Goal: Entertainment & Leisure: Consume media (video, audio)

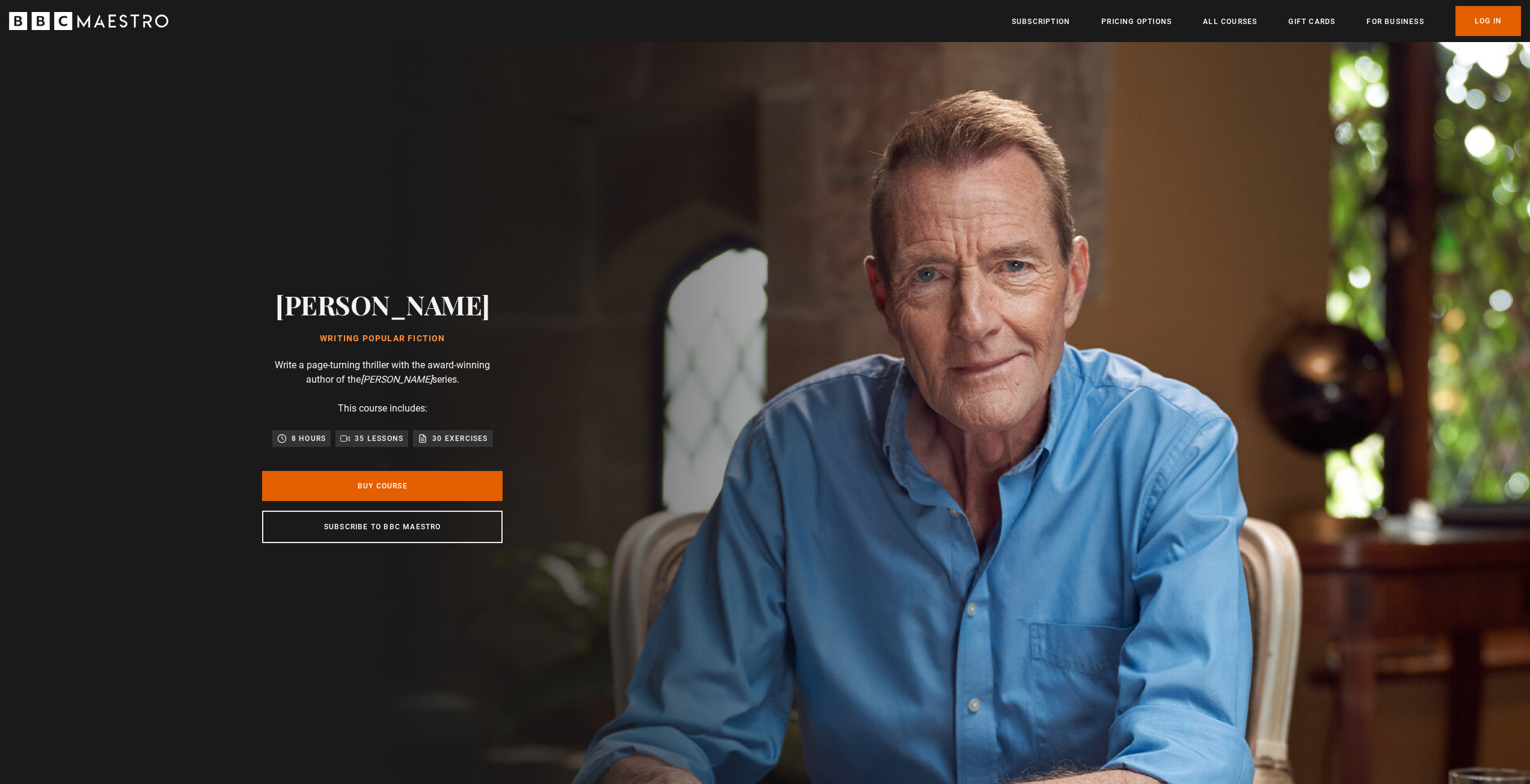
scroll to position [0, 157]
click at [1503, 18] on link "Log In" at bounding box center [1488, 21] width 66 height 30
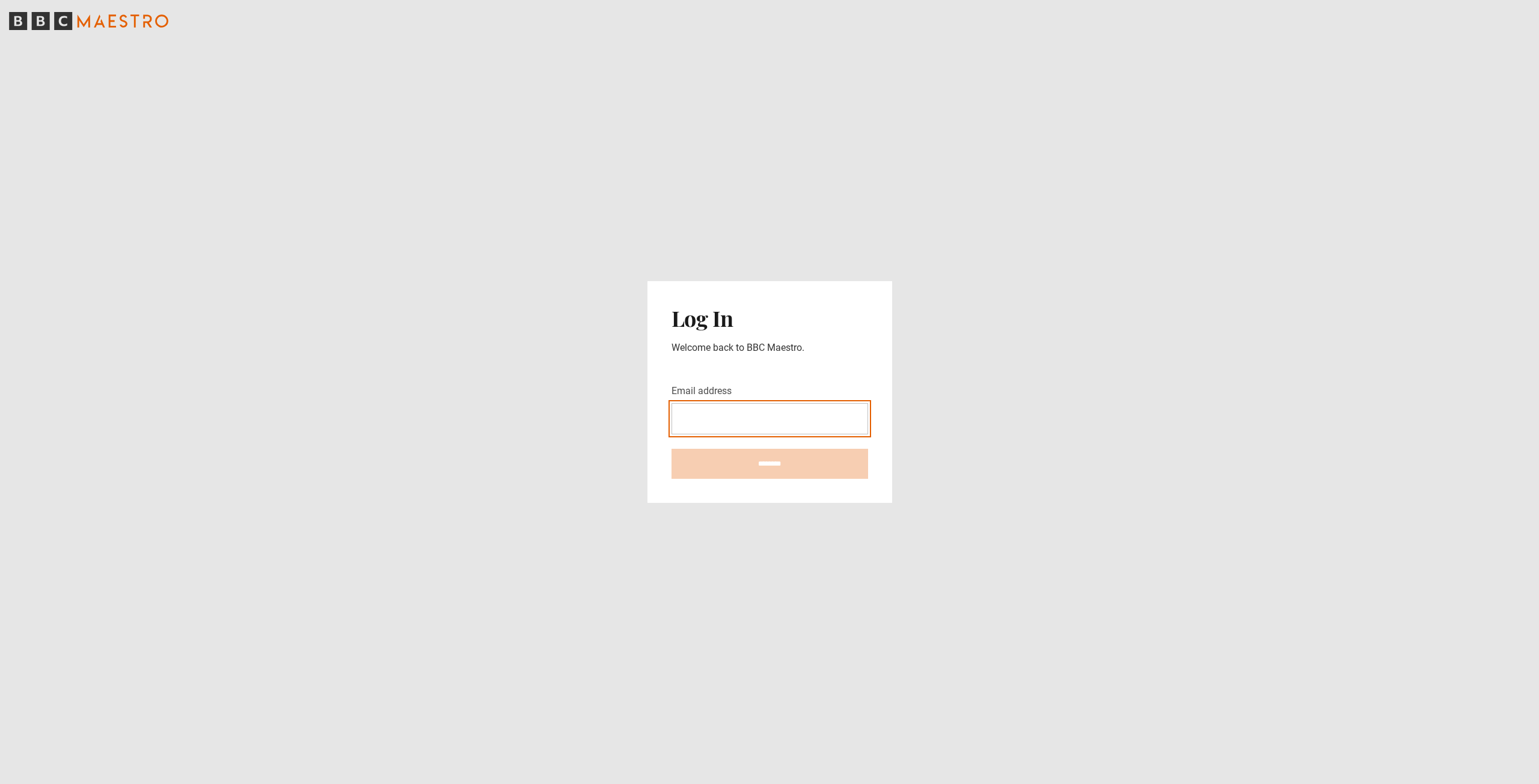
type input "**********"
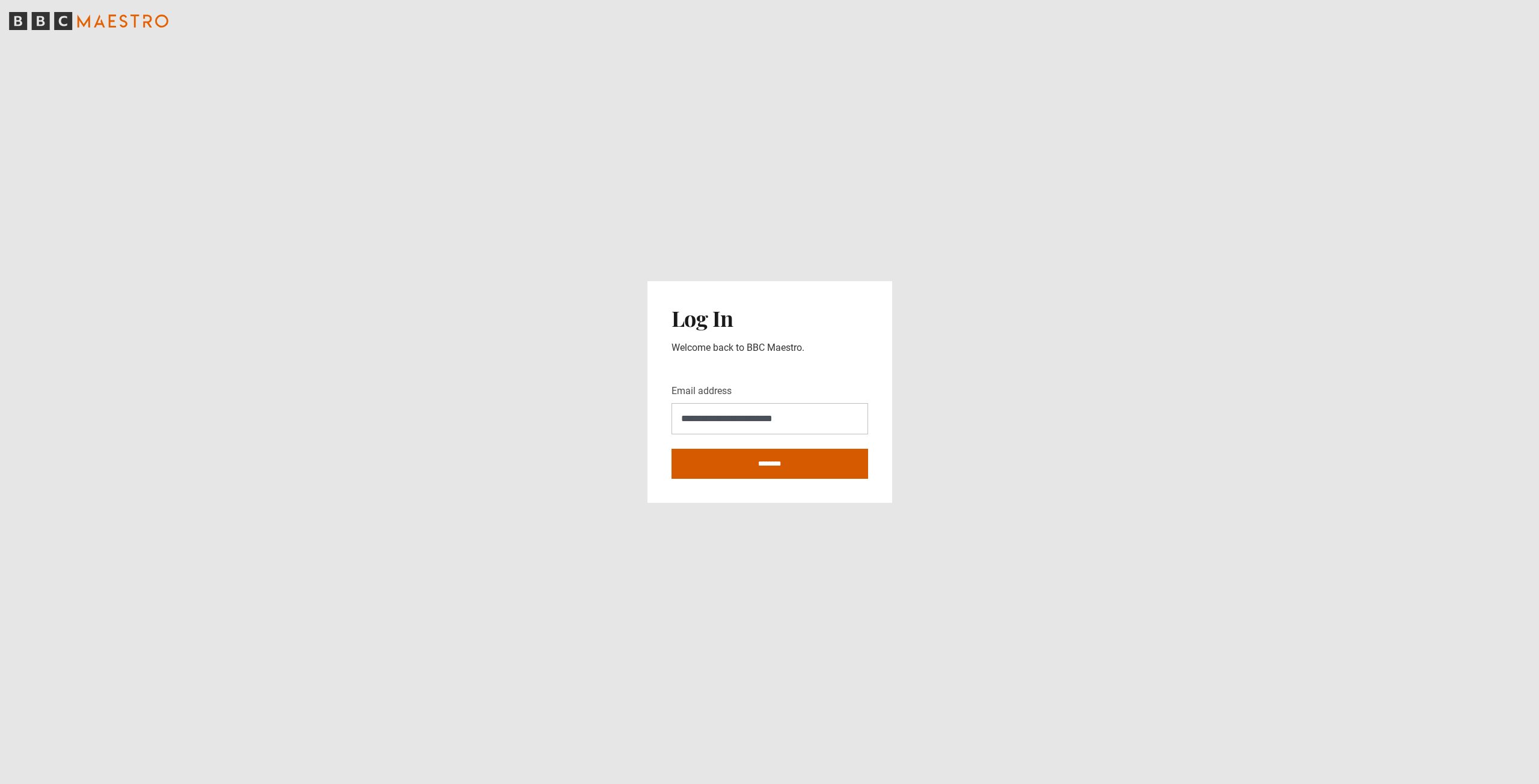
click at [782, 467] on input "********" at bounding box center [770, 464] width 197 height 30
type input "**********"
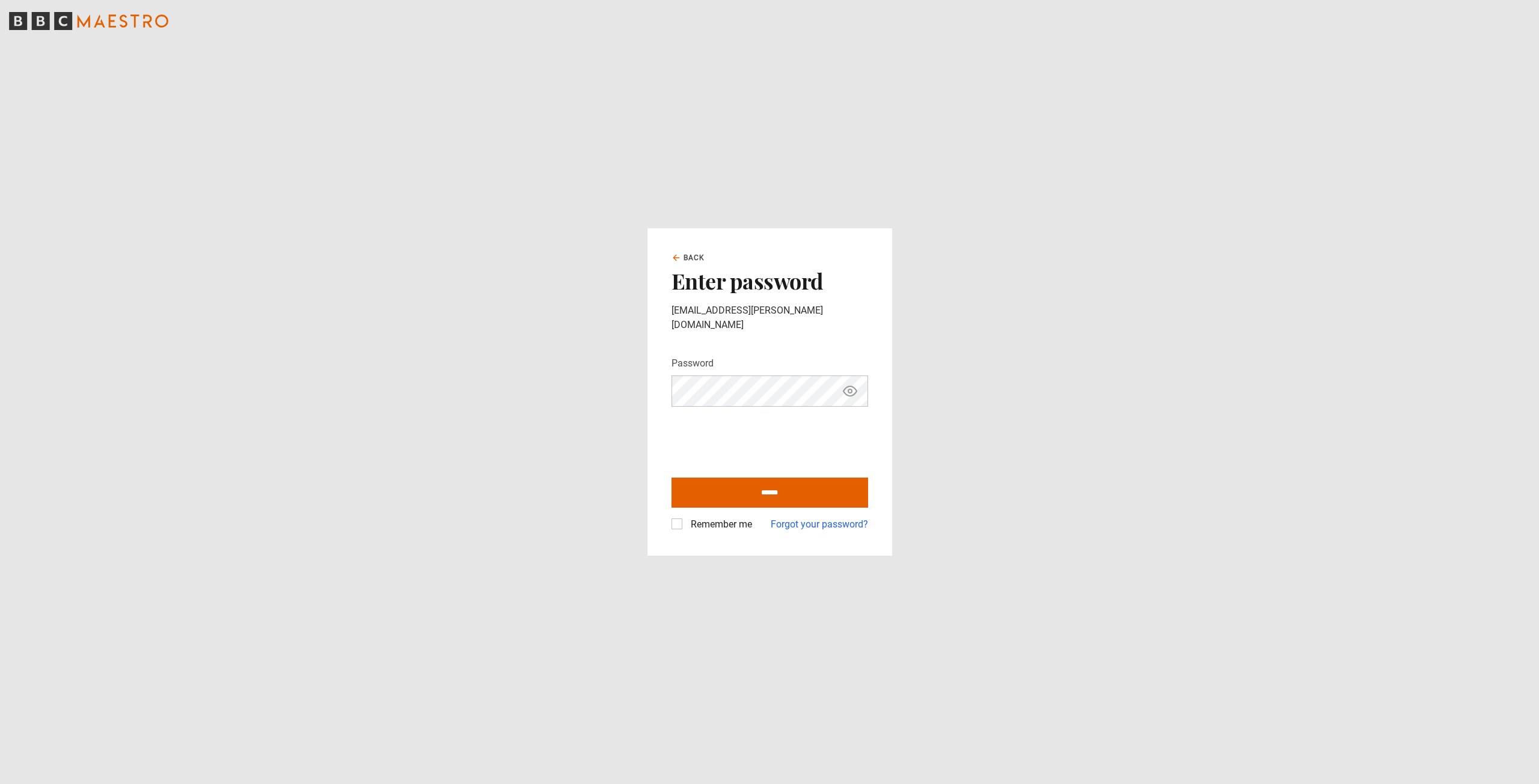
click at [683, 519] on div "Remember me" at bounding box center [711, 525] width 80 height 15
click at [742, 488] on input "******" at bounding box center [770, 492] width 197 height 30
type input "**********"
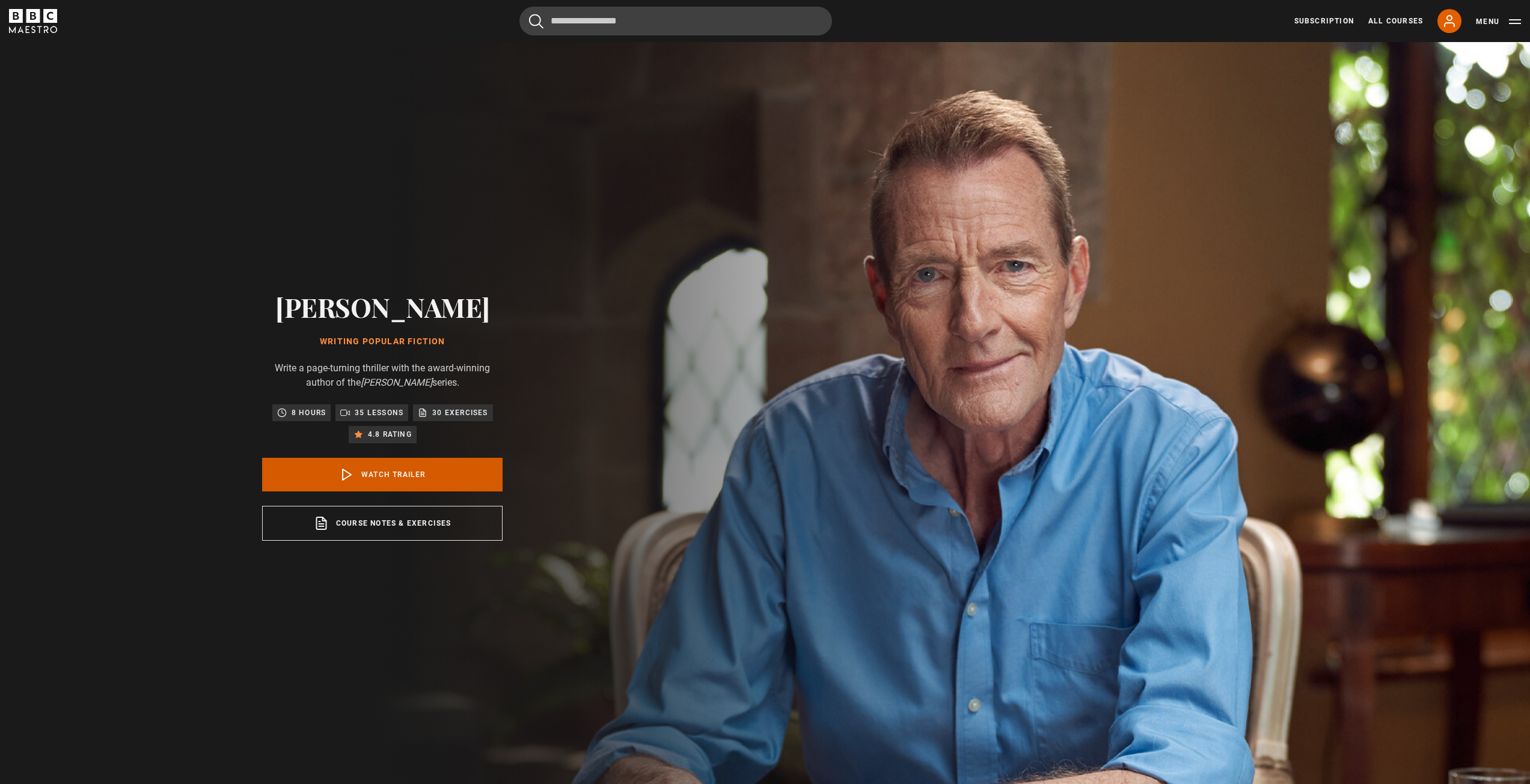
click at [362, 470] on link "Watch Trailer" at bounding box center [382, 475] width 240 height 33
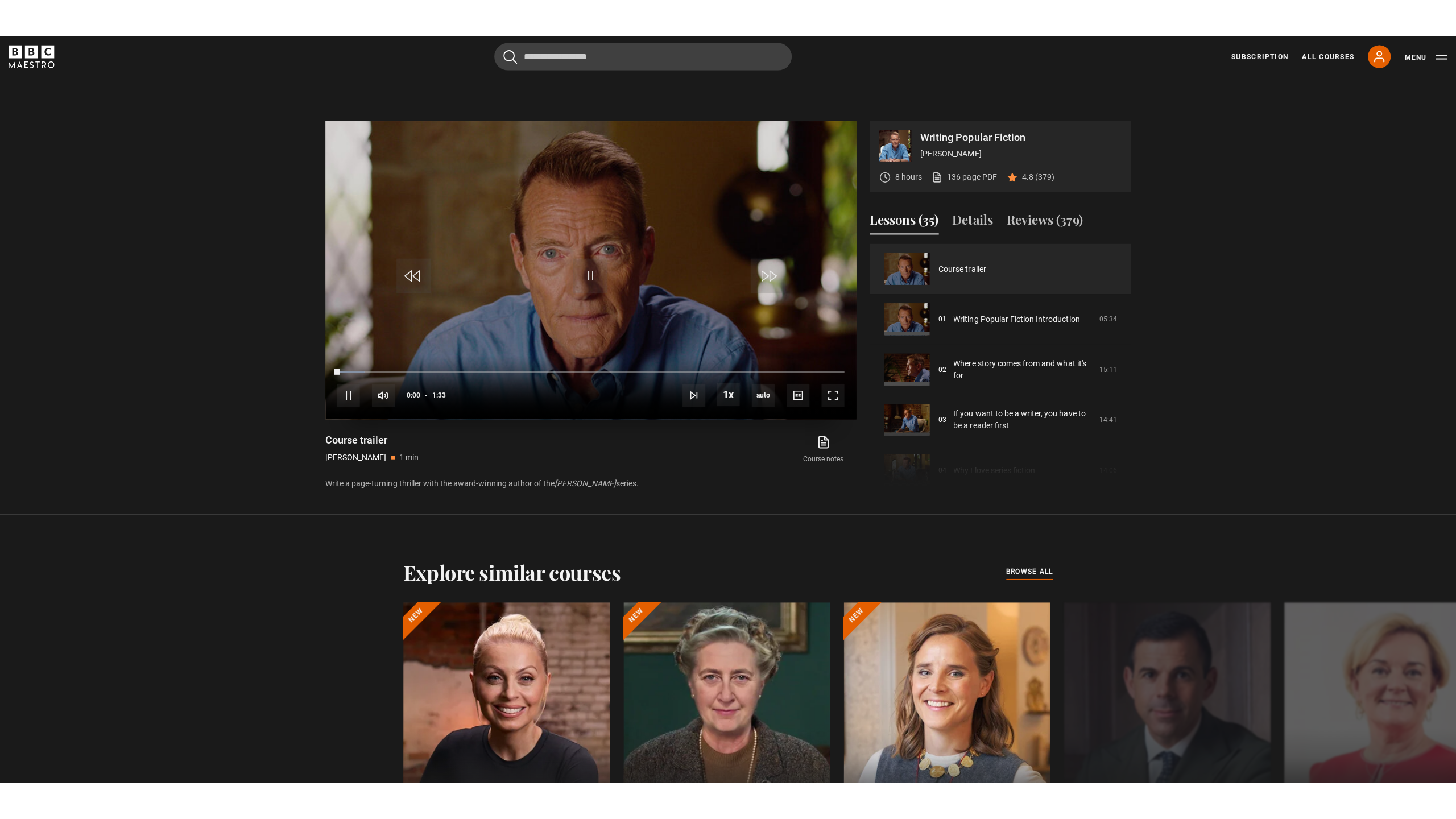
scroll to position [748, 0]
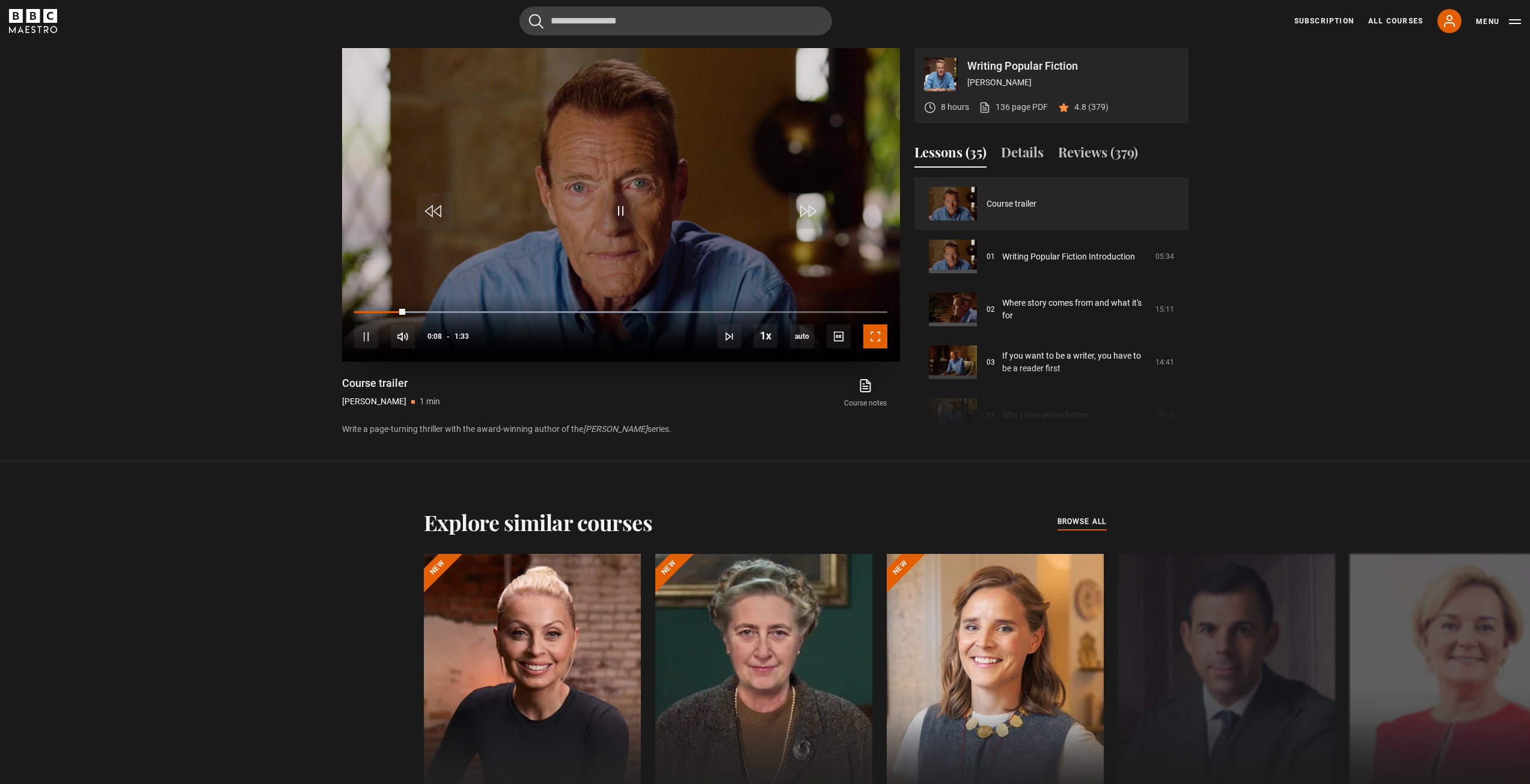
click at [877, 340] on span "Video Player" at bounding box center [875, 336] width 24 height 24
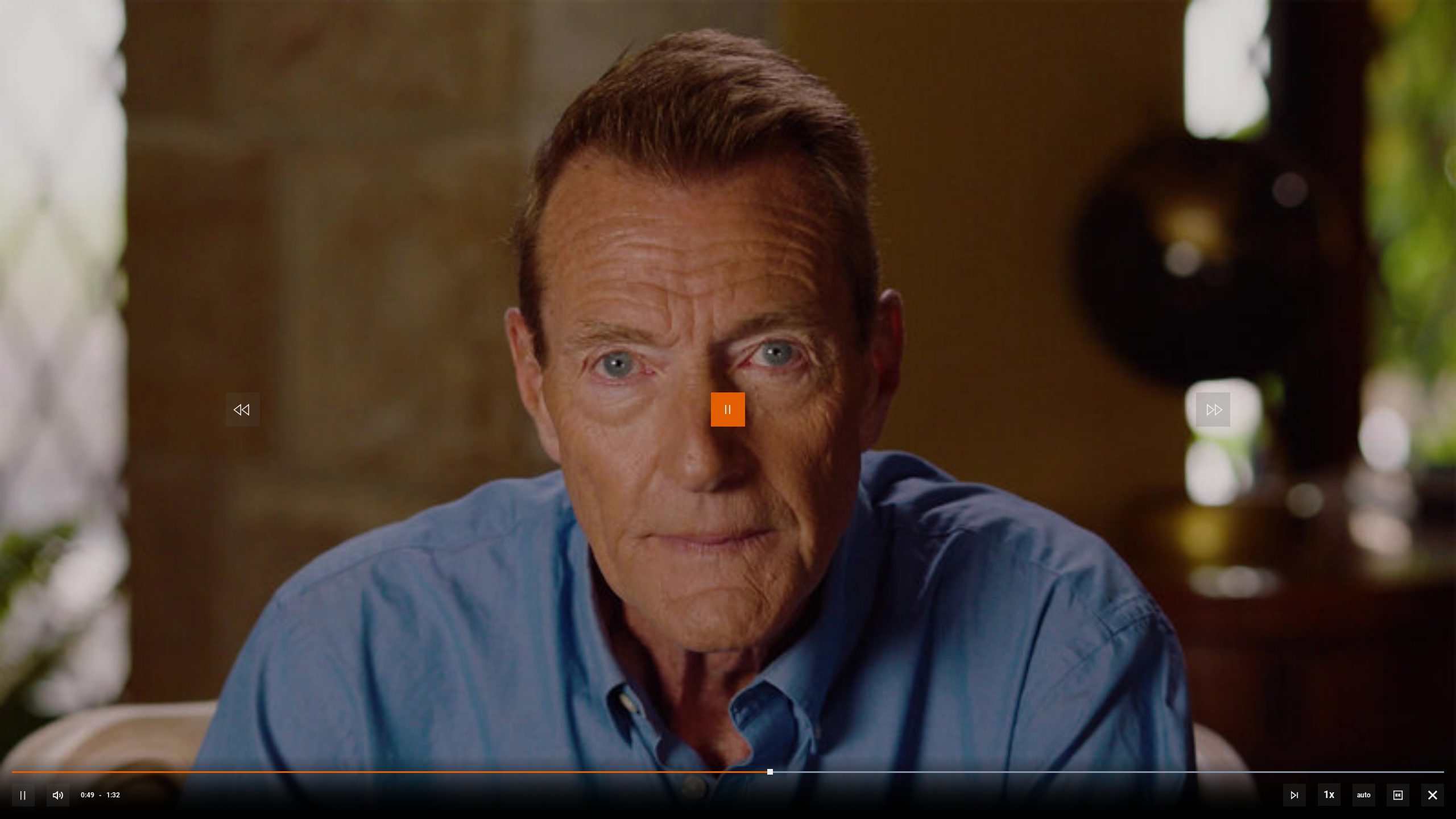
click at [733, 409] on span "Video Player" at bounding box center [727, 409] width 34 height 34
click at [720, 411] on span "Video Player" at bounding box center [727, 409] width 34 height 34
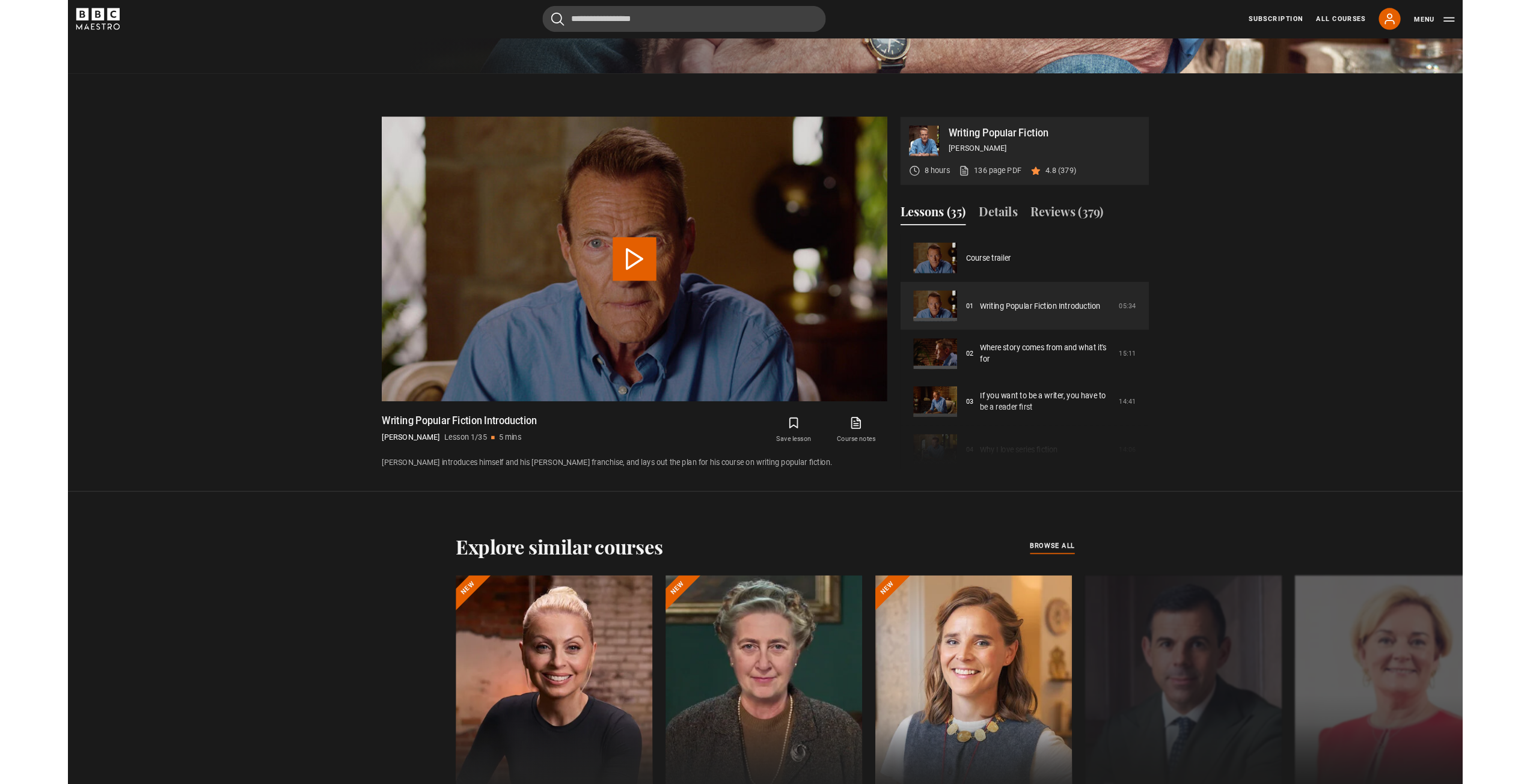
scroll to position [871, 0]
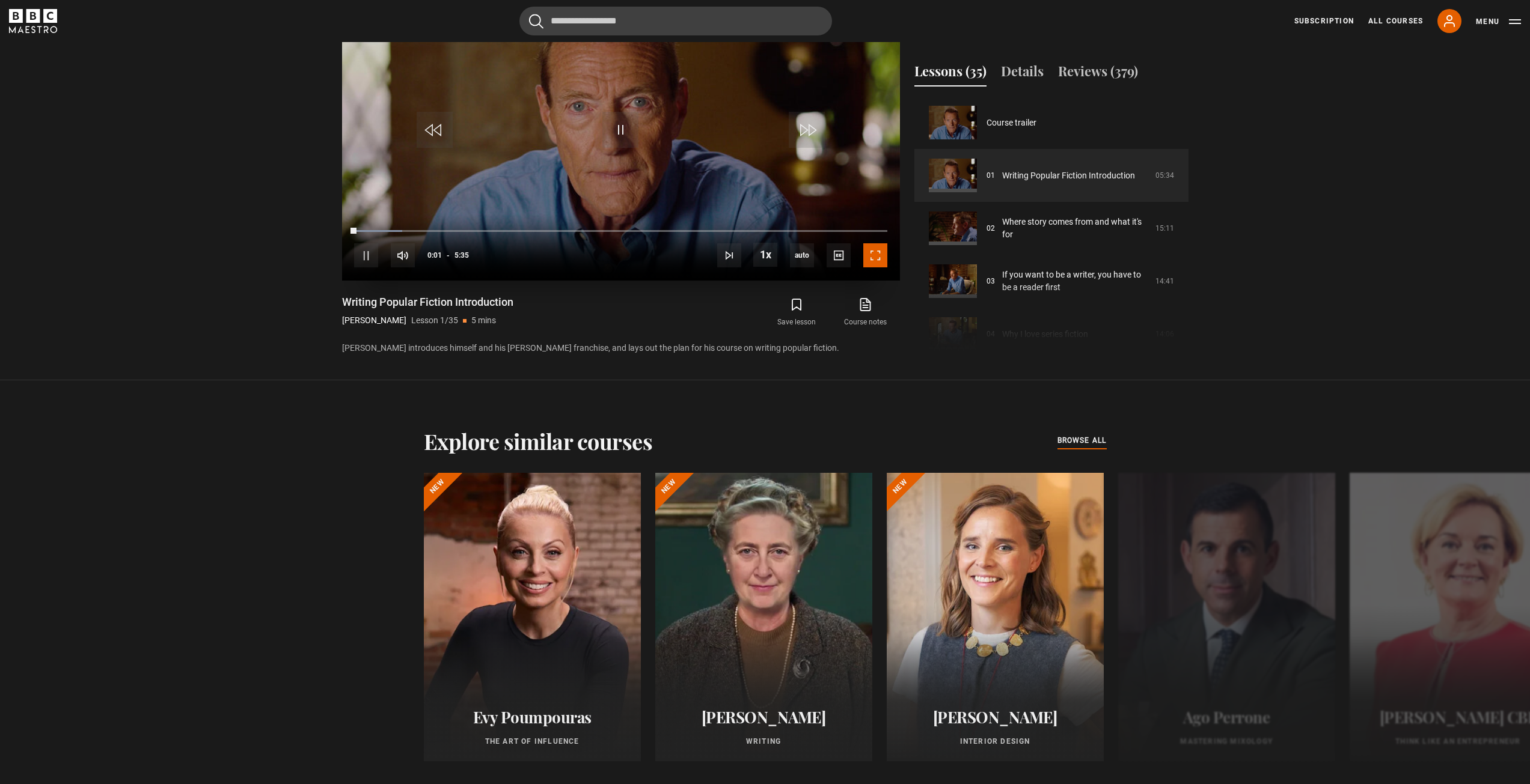
click at [871, 257] on span "Video Player" at bounding box center [875, 256] width 24 height 24
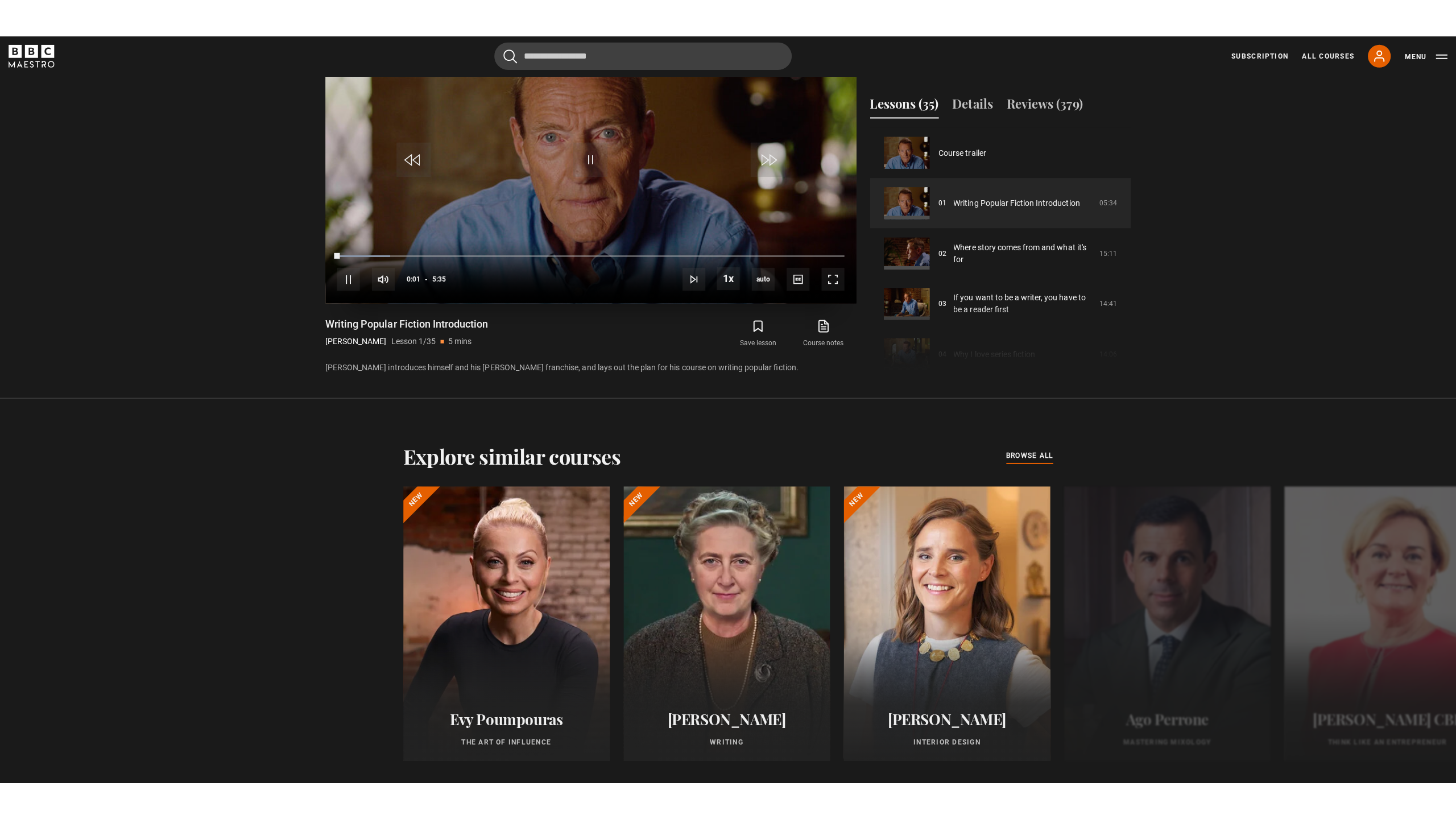
scroll to position [794, 0]
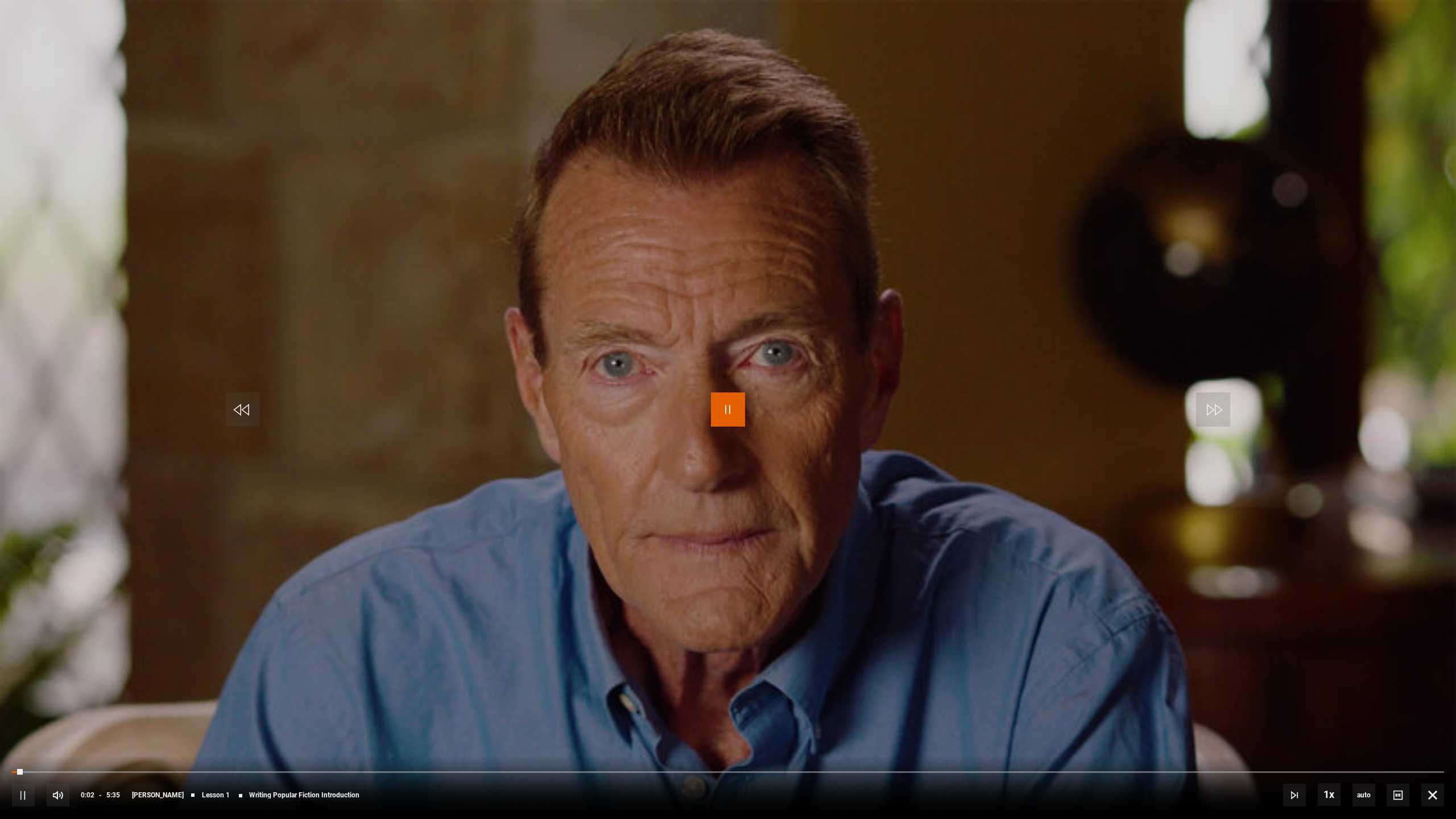
click at [725, 406] on span "Video Player" at bounding box center [727, 409] width 34 height 34
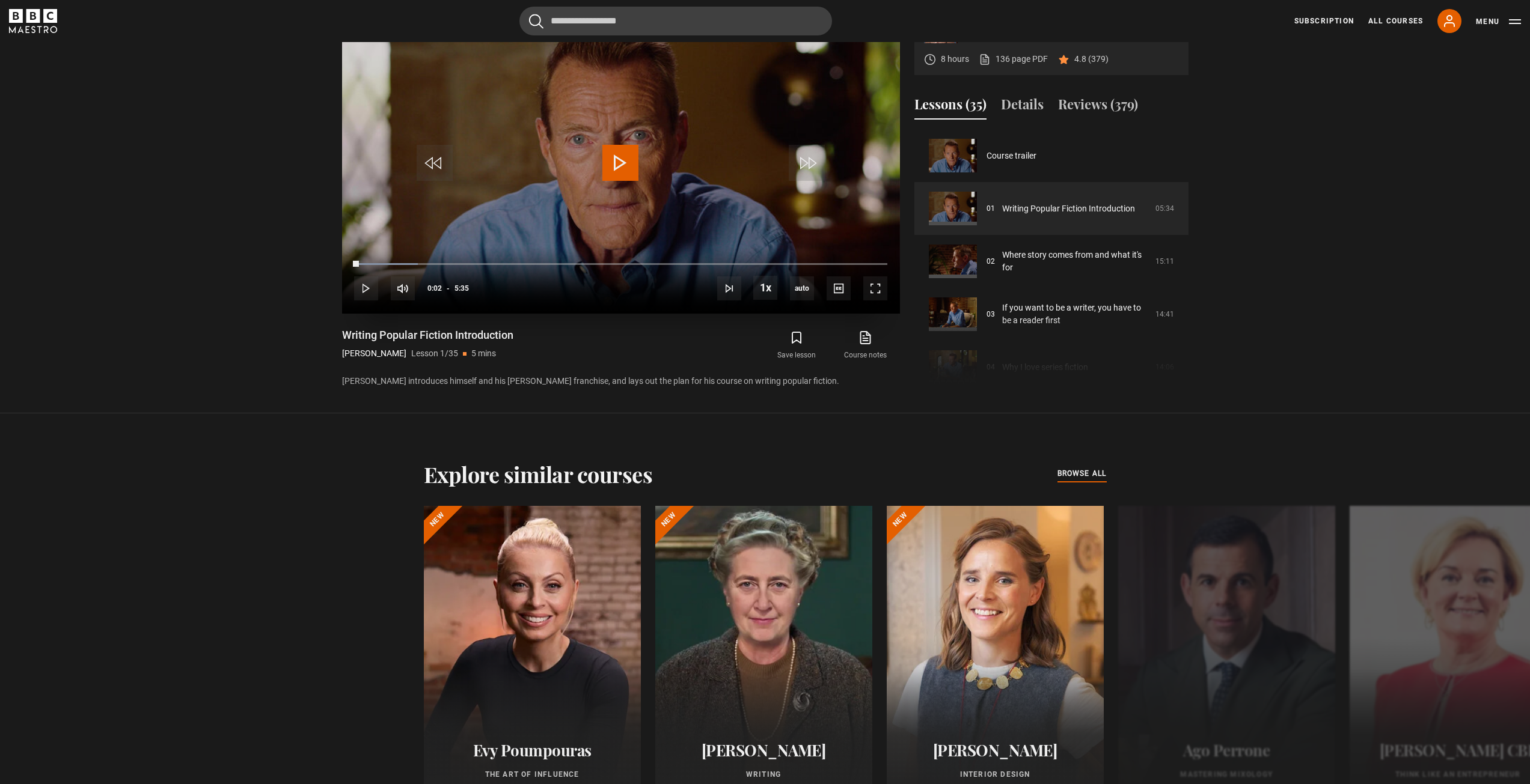
click at [615, 163] on span "Video Player" at bounding box center [620, 163] width 36 height 36
click at [870, 288] on span "Video Player" at bounding box center [875, 288] width 24 height 24
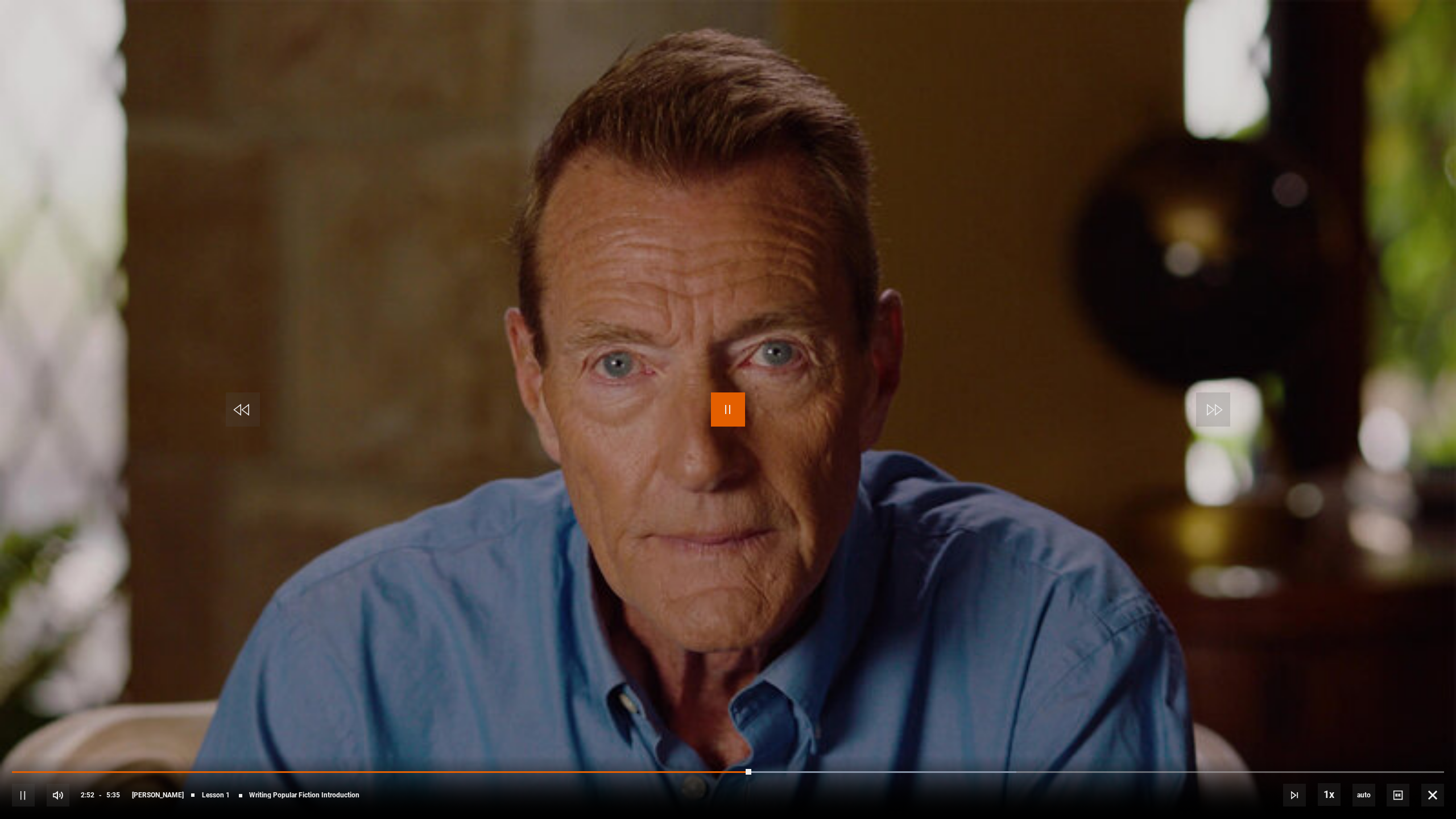
click at [737, 400] on span "Video Player" at bounding box center [727, 409] width 34 height 34
click at [1048, 198] on video "Video Player" at bounding box center [728, 409] width 1456 height 819
click at [1049, 196] on video "Video Player" at bounding box center [728, 409] width 1456 height 819
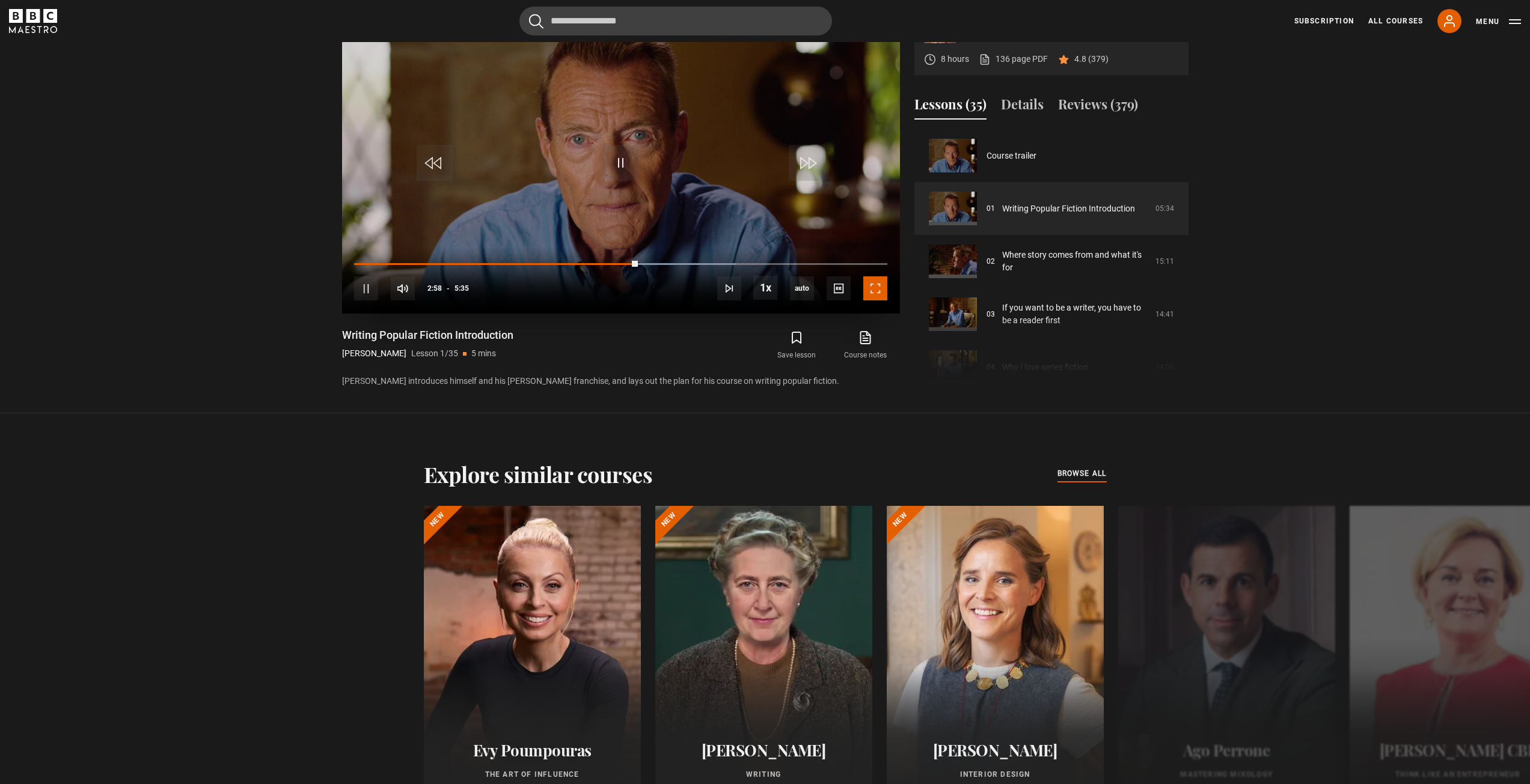
click at [870, 294] on span "Video Player" at bounding box center [875, 288] width 24 height 24
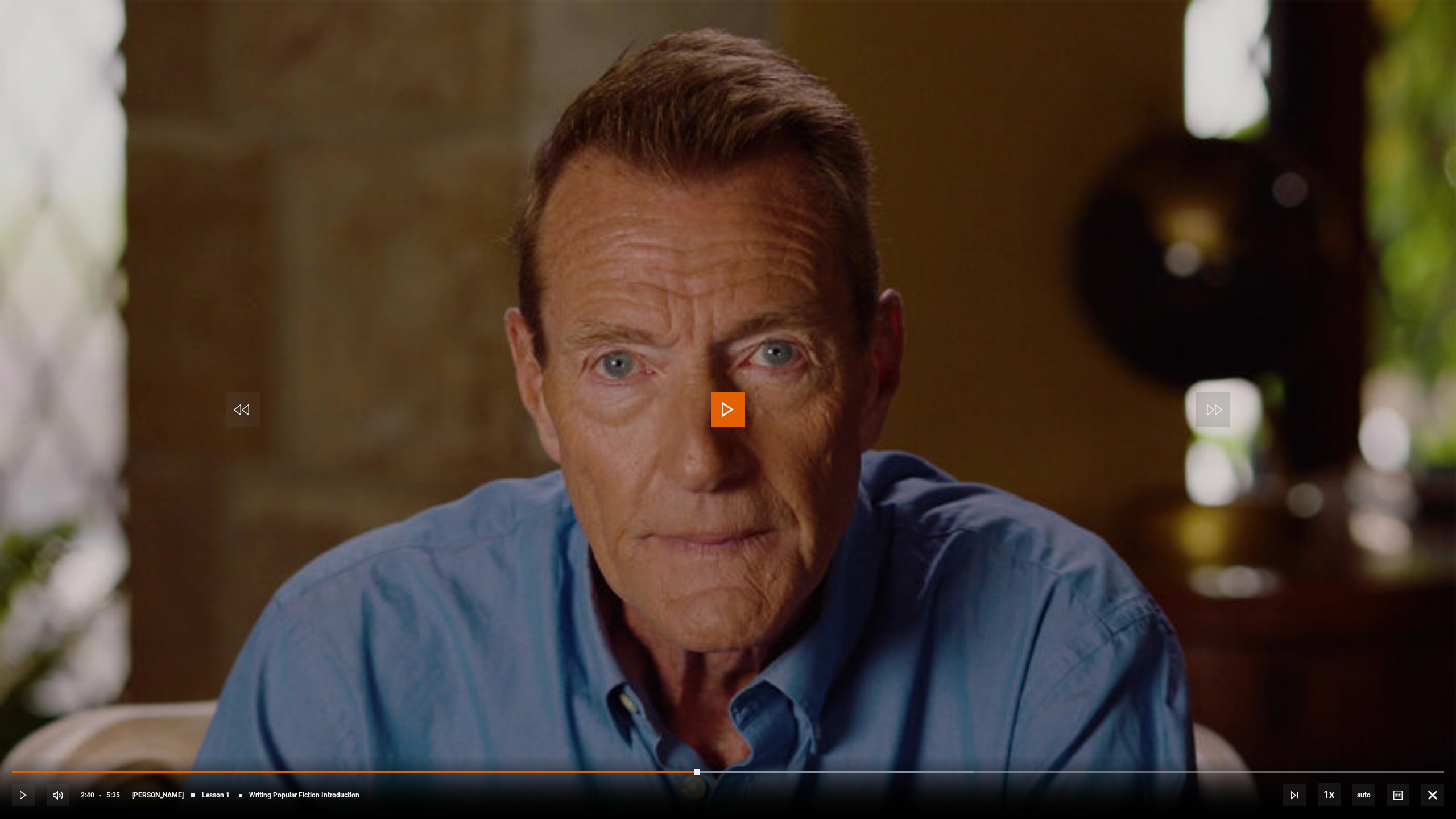
click at [726, 424] on span "Video Player" at bounding box center [727, 409] width 34 height 34
click at [735, 413] on span "Video Player" at bounding box center [727, 409] width 34 height 34
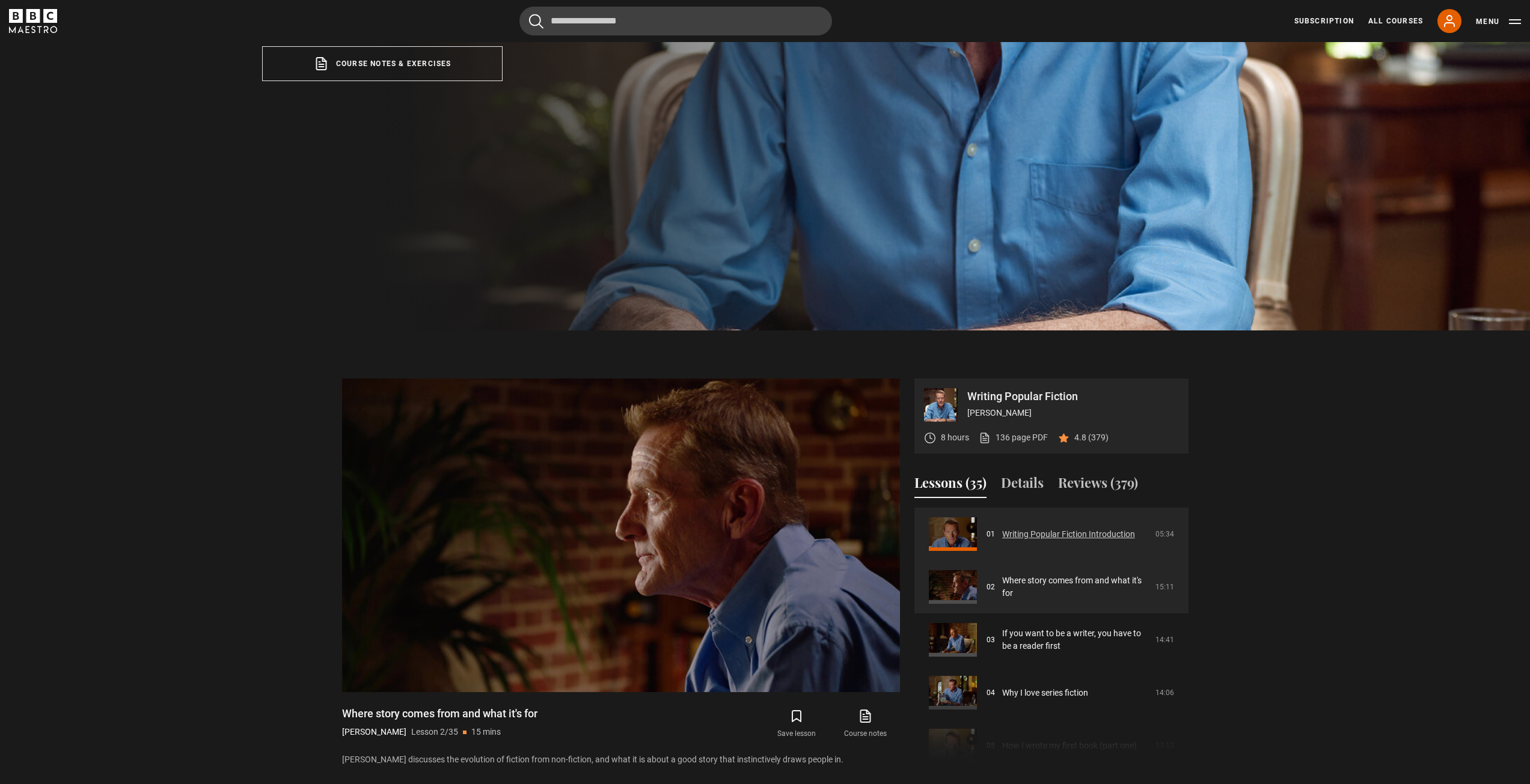
scroll to position [481, 0]
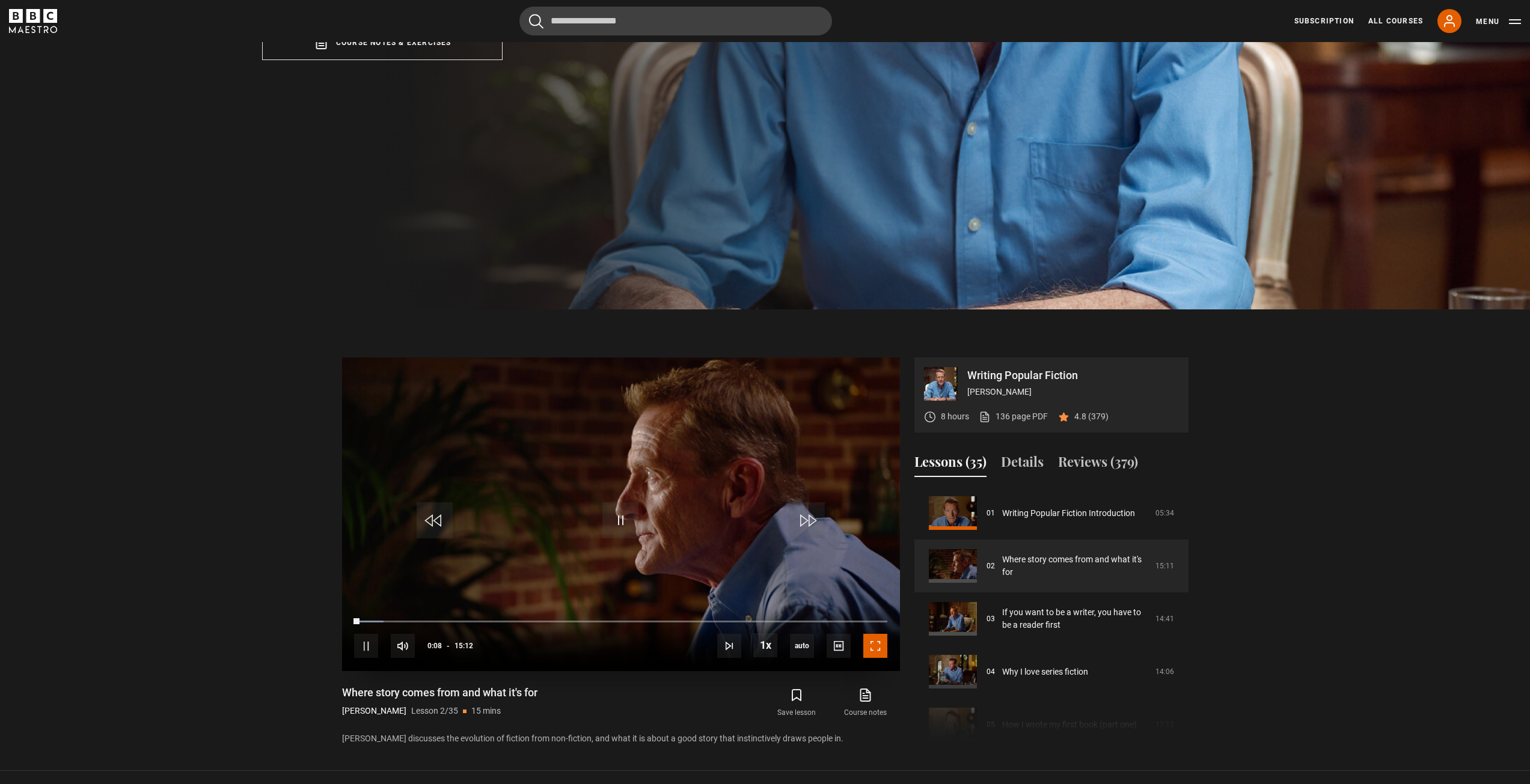
drag, startPoint x: 873, startPoint y: 645, endPoint x: 873, endPoint y: 698, distance: 53.0
click at [873, 645] on span "Video Player" at bounding box center [875, 645] width 24 height 24
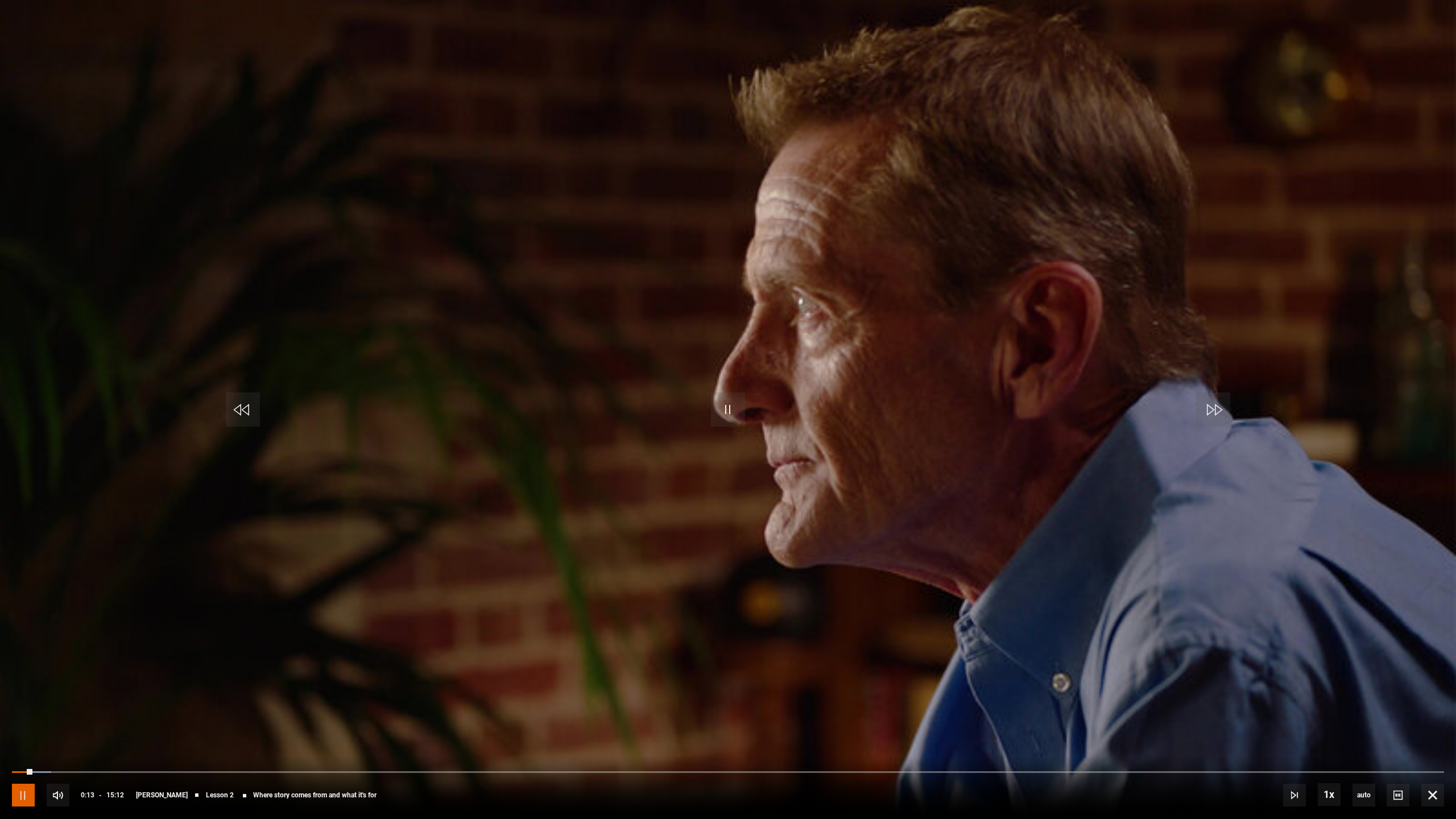
click at [17, 741] on span "Video Player" at bounding box center [24, 795] width 23 height 23
click at [723, 412] on span "Video Player" at bounding box center [727, 409] width 34 height 34
click at [725, 410] on span "Video Player" at bounding box center [727, 409] width 34 height 34
